Goal: Task Accomplishment & Management: Manage account settings

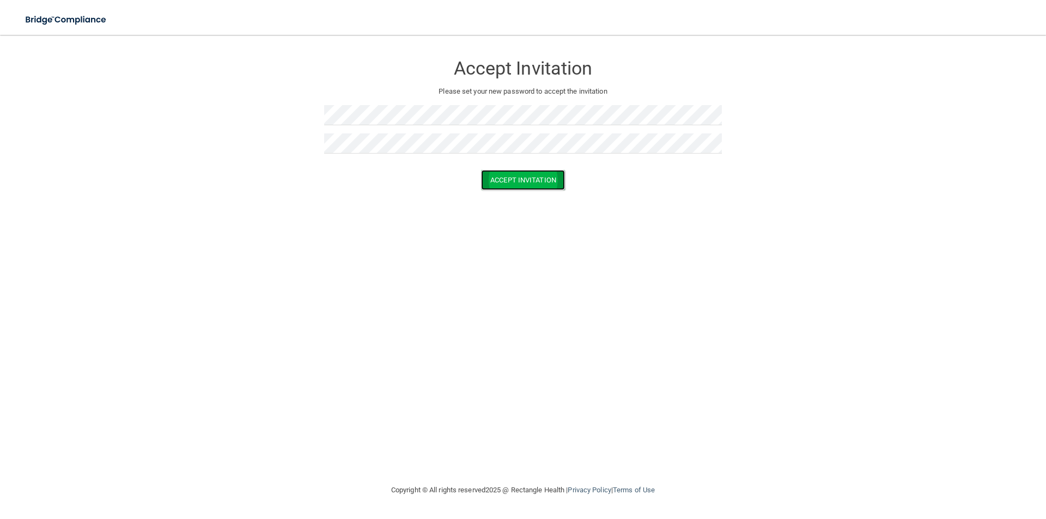
click at [500, 185] on button "Accept Invitation" at bounding box center [523, 180] width 84 height 20
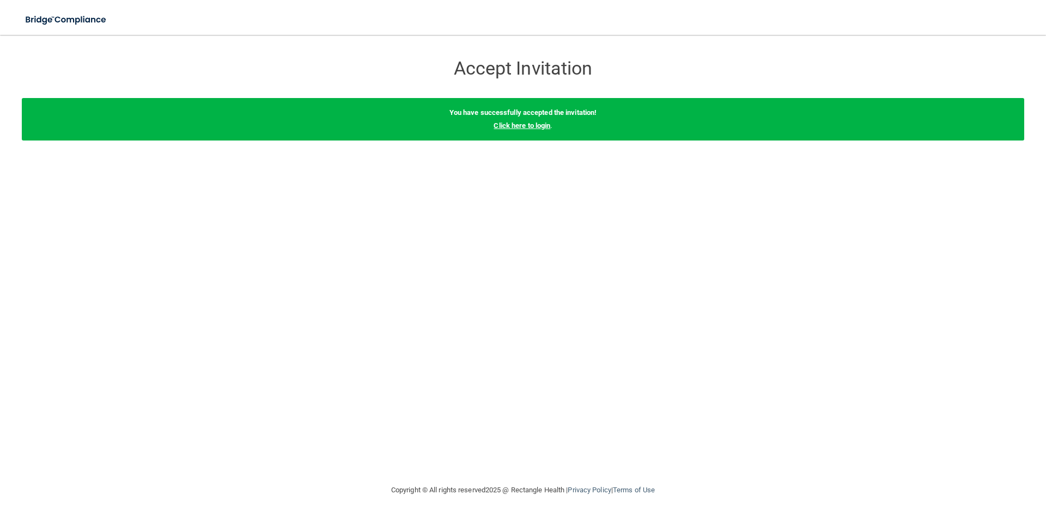
click at [530, 127] on link "Click here to login" at bounding box center [522, 125] width 57 height 8
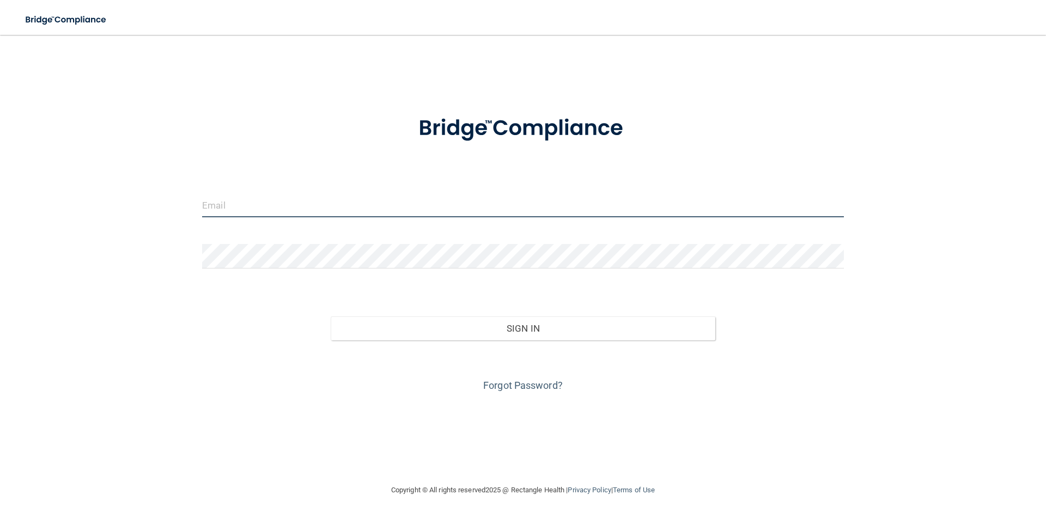
click at [363, 216] on input "email" at bounding box center [523, 205] width 642 height 25
type input "[EMAIL_ADDRESS][DOMAIN_NAME]"
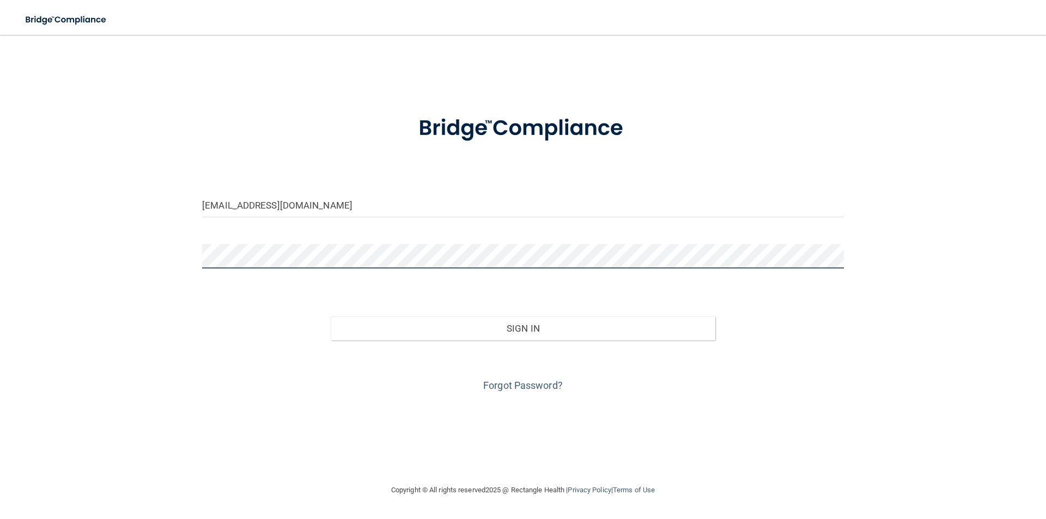
click at [331, 317] on button "Sign In" at bounding box center [523, 329] width 385 height 24
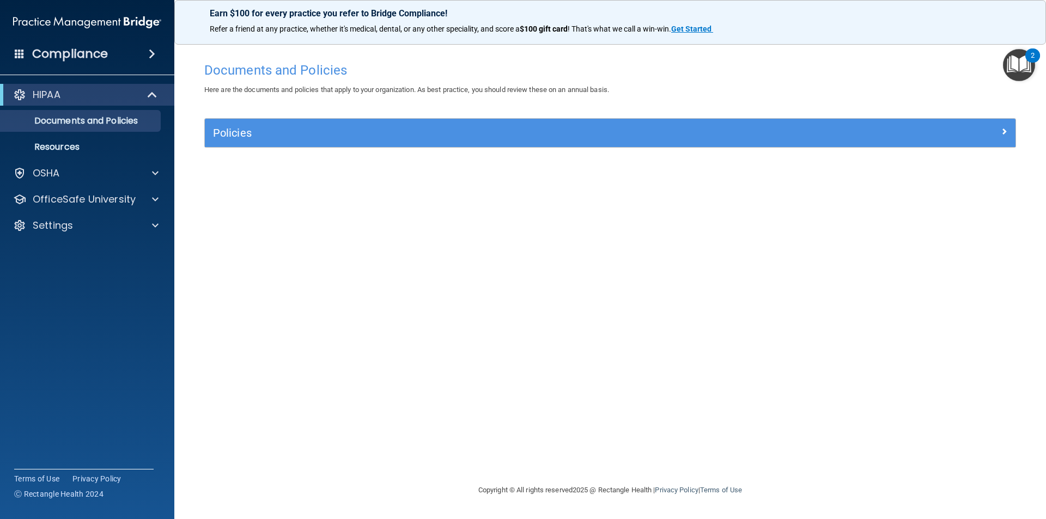
click at [516, 287] on div "Documents and Policies Here are the documents and policies that apply to your o…" at bounding box center [610, 270] width 828 height 427
click at [152, 168] on span at bounding box center [155, 173] width 7 height 13
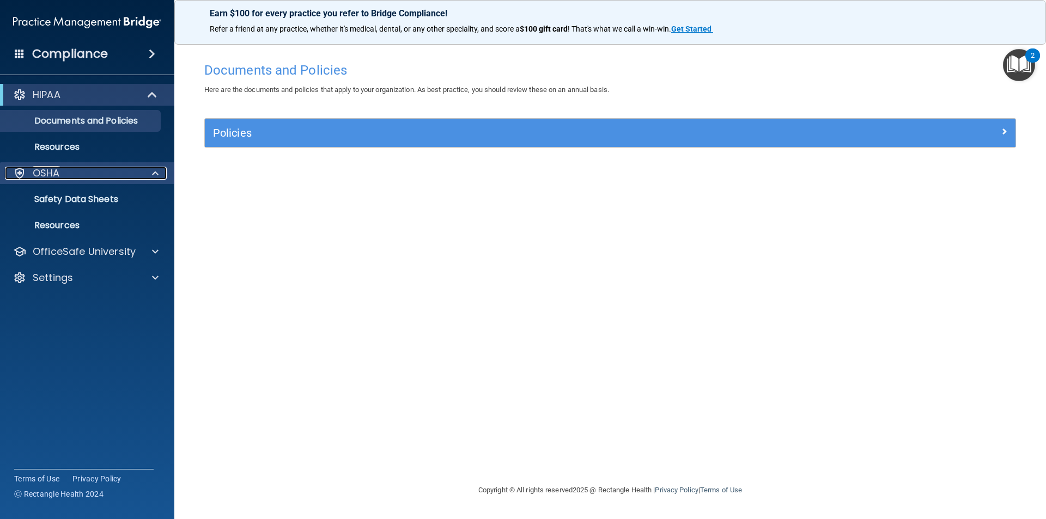
click at [160, 174] on div at bounding box center [153, 173] width 27 height 13
click at [149, 92] on span at bounding box center [153, 94] width 9 height 13
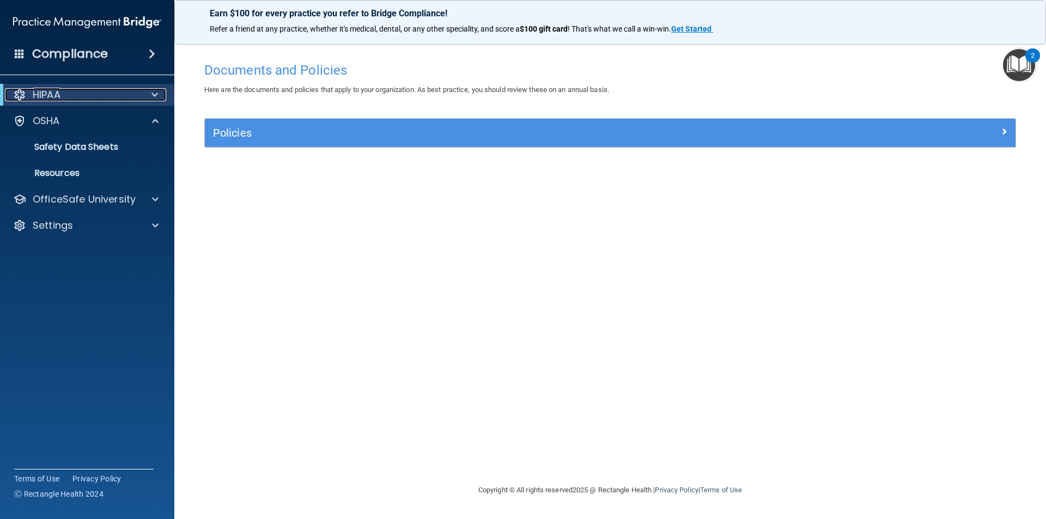
click at [150, 92] on div at bounding box center [152, 94] width 27 height 13
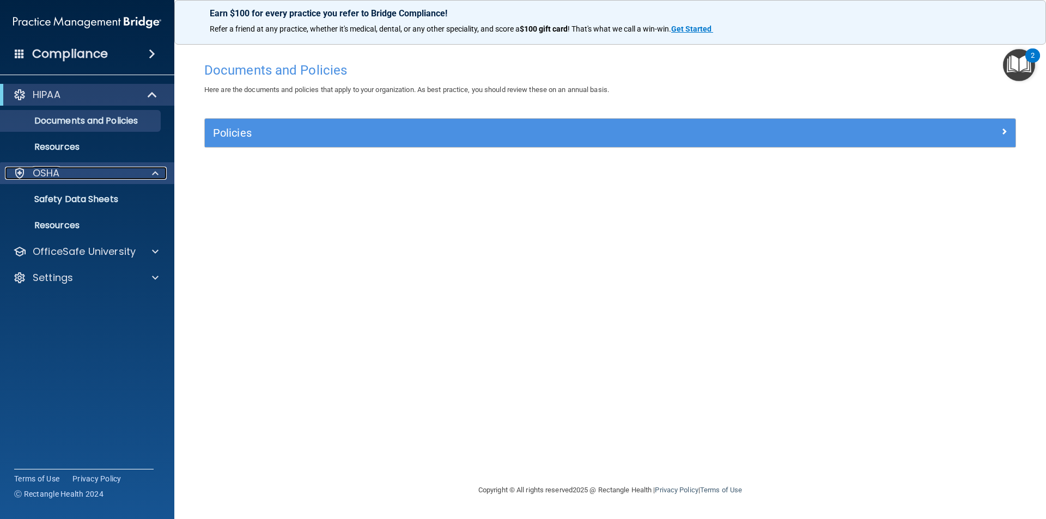
click at [155, 173] on span at bounding box center [155, 173] width 7 height 13
click at [628, 303] on div "Documents and Policies Here are the documents and policies that apply to your o…" at bounding box center [610, 270] width 828 height 427
click at [75, 118] on p "Documents and Policies" at bounding box center [81, 120] width 149 height 11
click at [64, 142] on p "Resources" at bounding box center [81, 147] width 149 height 11
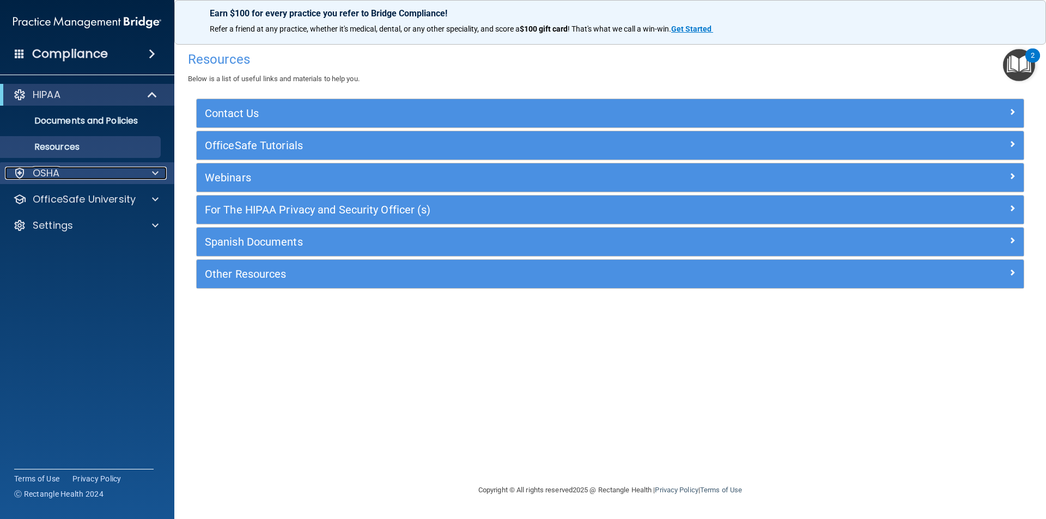
click at [81, 168] on div "OSHA" at bounding box center [72, 173] width 135 height 13
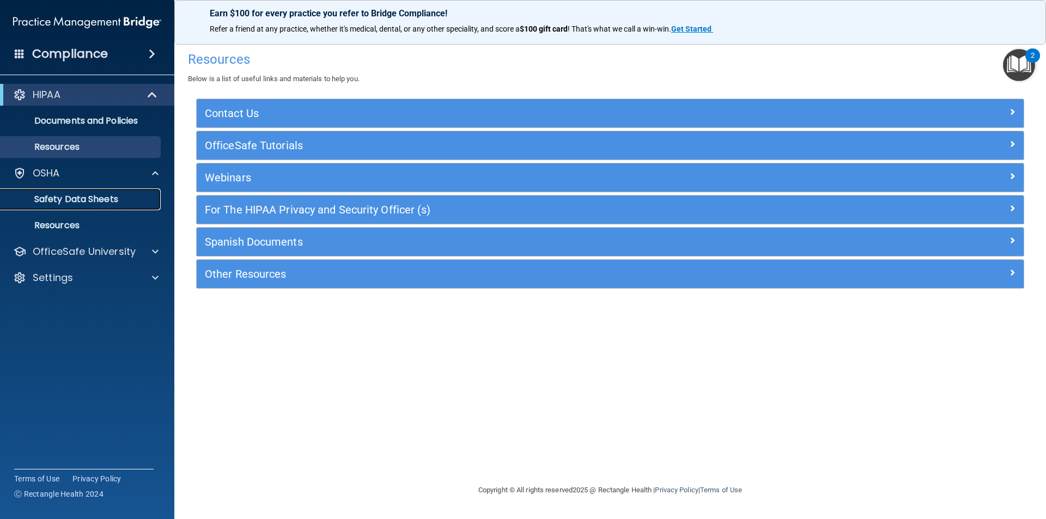
click at [84, 201] on p "Safety Data Sheets" at bounding box center [81, 199] width 149 height 11
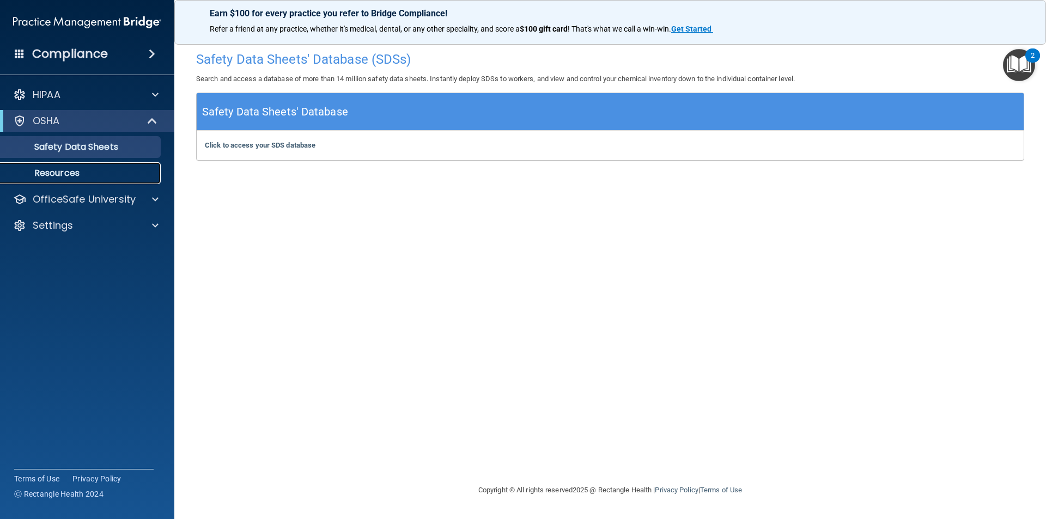
click at [72, 174] on p "Resources" at bounding box center [81, 173] width 149 height 11
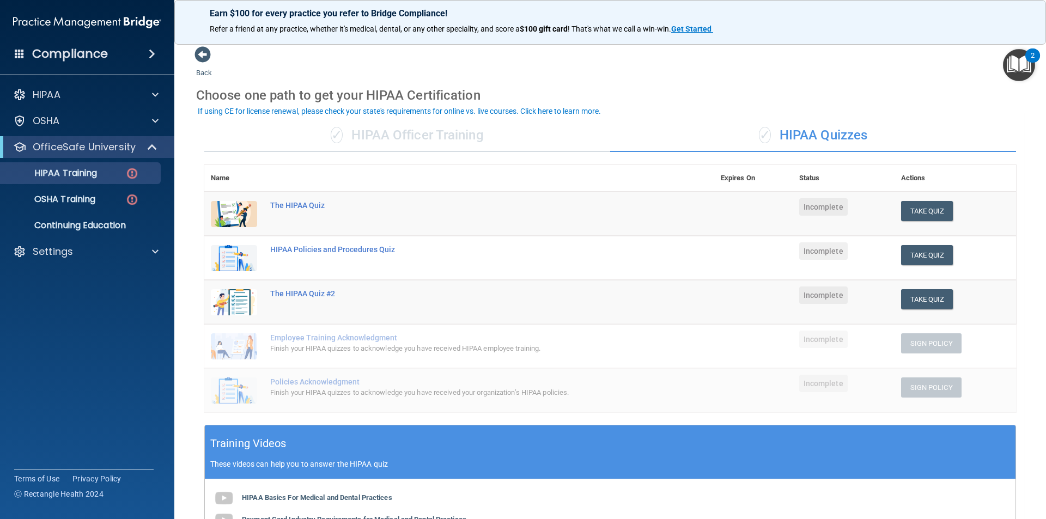
click at [662, 89] on div "Choose one path to get your HIPAA Certification" at bounding box center [610, 96] width 828 height 32
click at [430, 136] on div "✓ HIPAA Officer Training" at bounding box center [407, 135] width 406 height 33
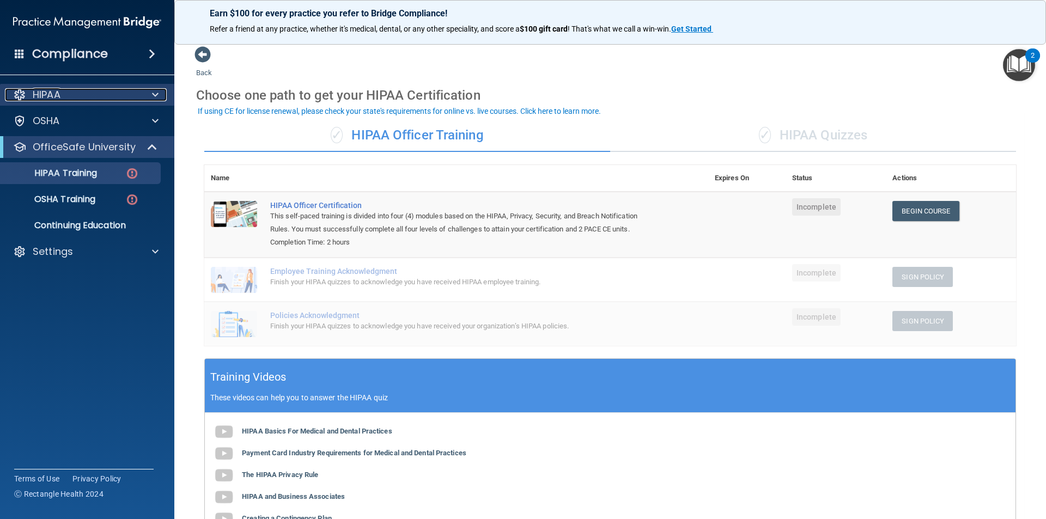
click at [58, 97] on p "HIPAA" at bounding box center [47, 94] width 28 height 13
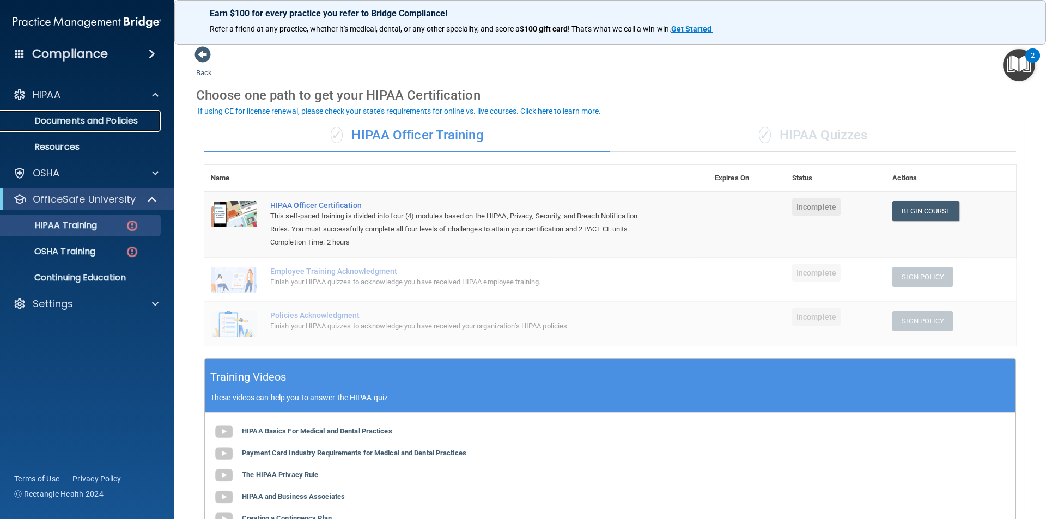
click at [108, 120] on p "Documents and Policies" at bounding box center [81, 120] width 149 height 11
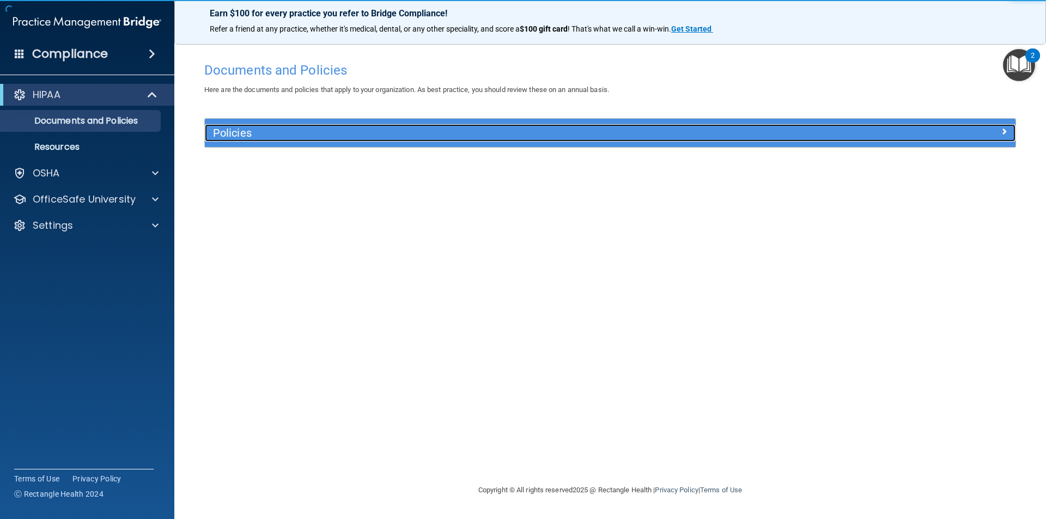
click at [349, 137] on h5 "Policies" at bounding box center [509, 133] width 592 height 12
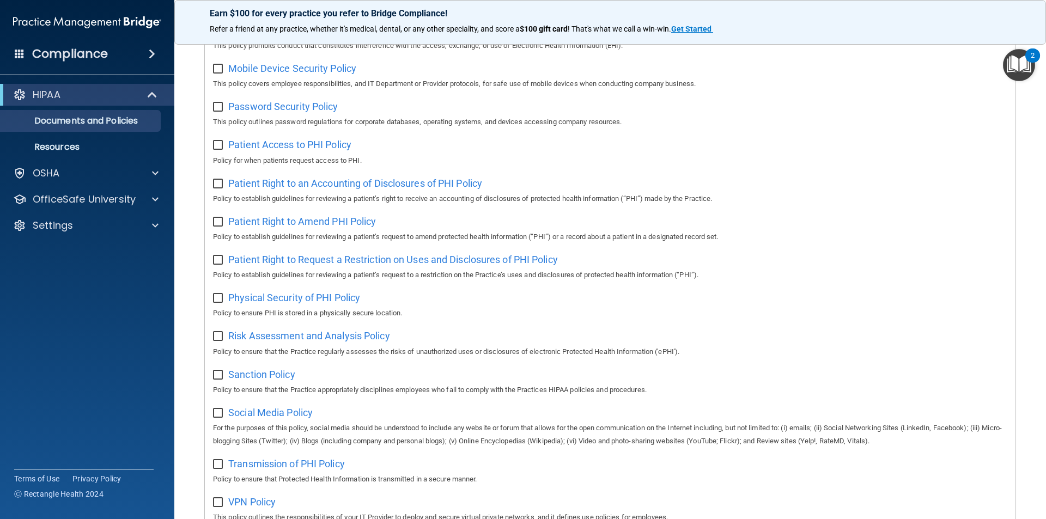
scroll to position [574, 0]
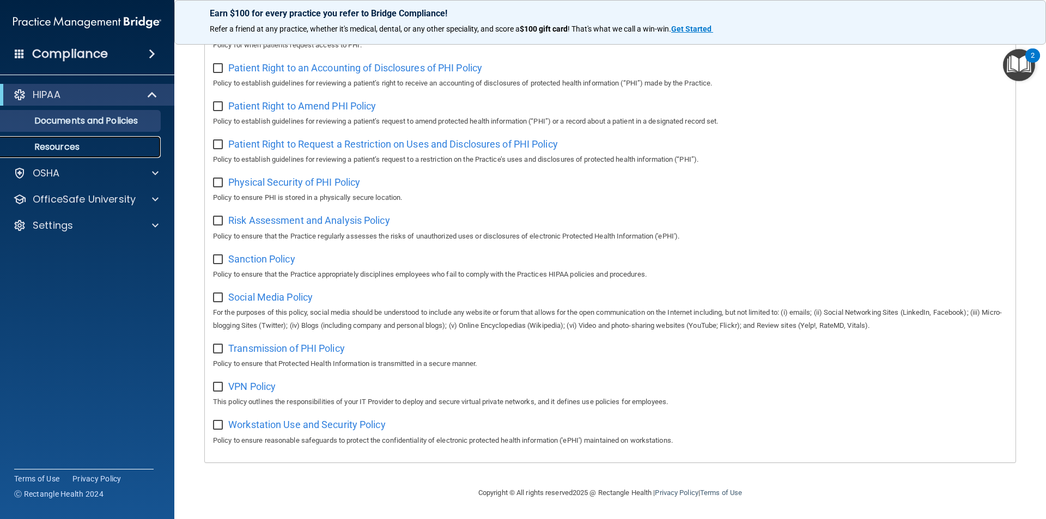
click at [63, 142] on p "Resources" at bounding box center [81, 147] width 149 height 11
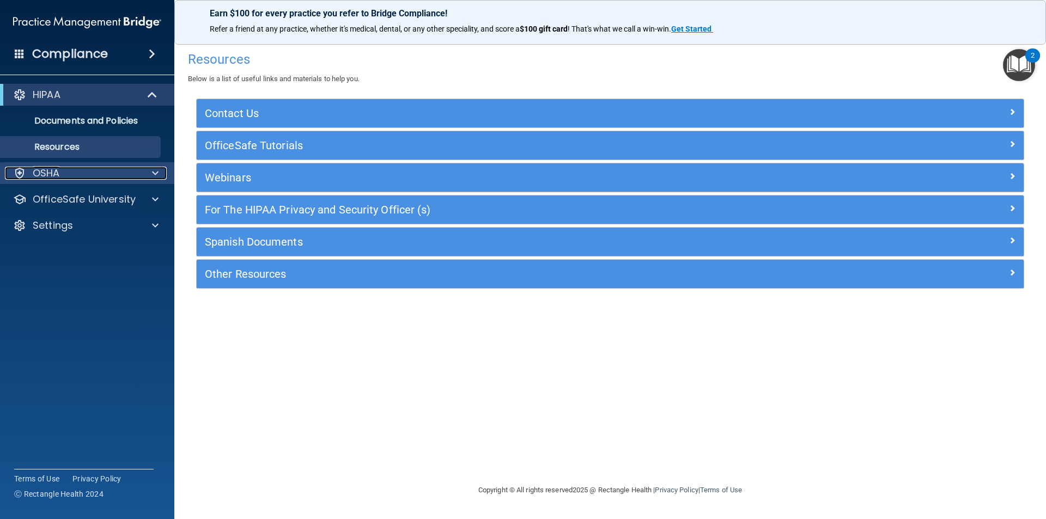
click at [66, 177] on div "OSHA" at bounding box center [72, 173] width 135 height 13
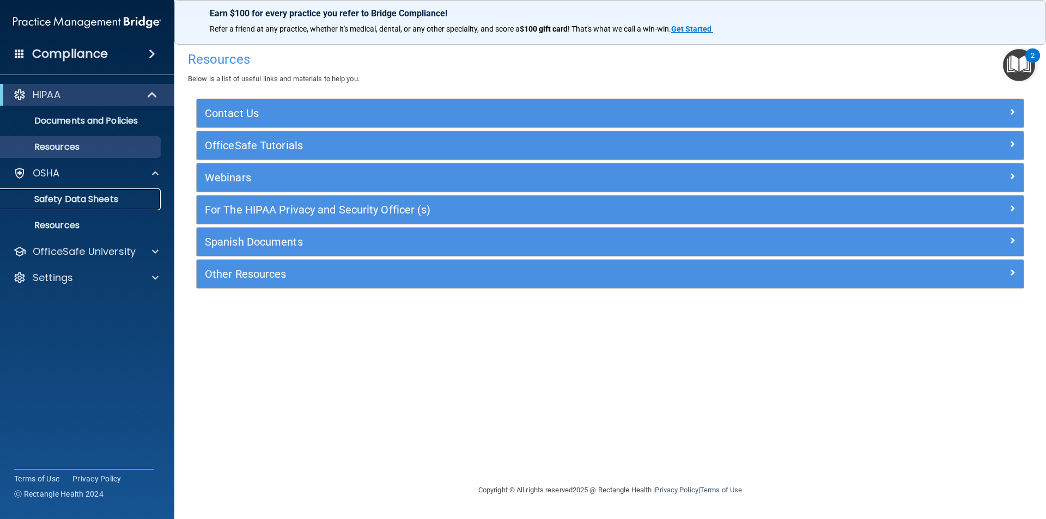
click at [83, 201] on p "Safety Data Sheets" at bounding box center [81, 199] width 149 height 11
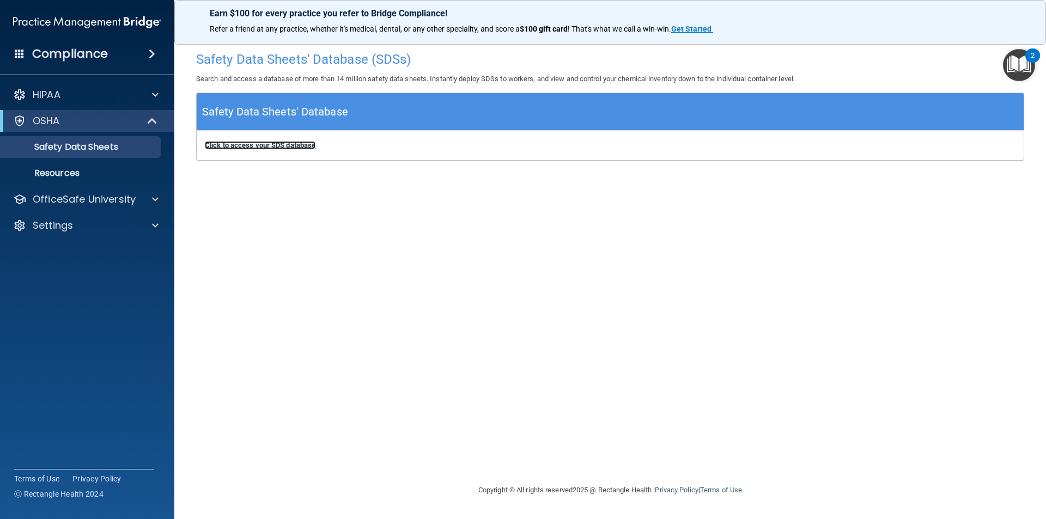
click at [269, 144] on b "Click to access your SDS database" at bounding box center [260, 145] width 111 height 8
click at [56, 173] on p "Resources" at bounding box center [81, 173] width 149 height 11
